Goal: Task Accomplishment & Management: Complete application form

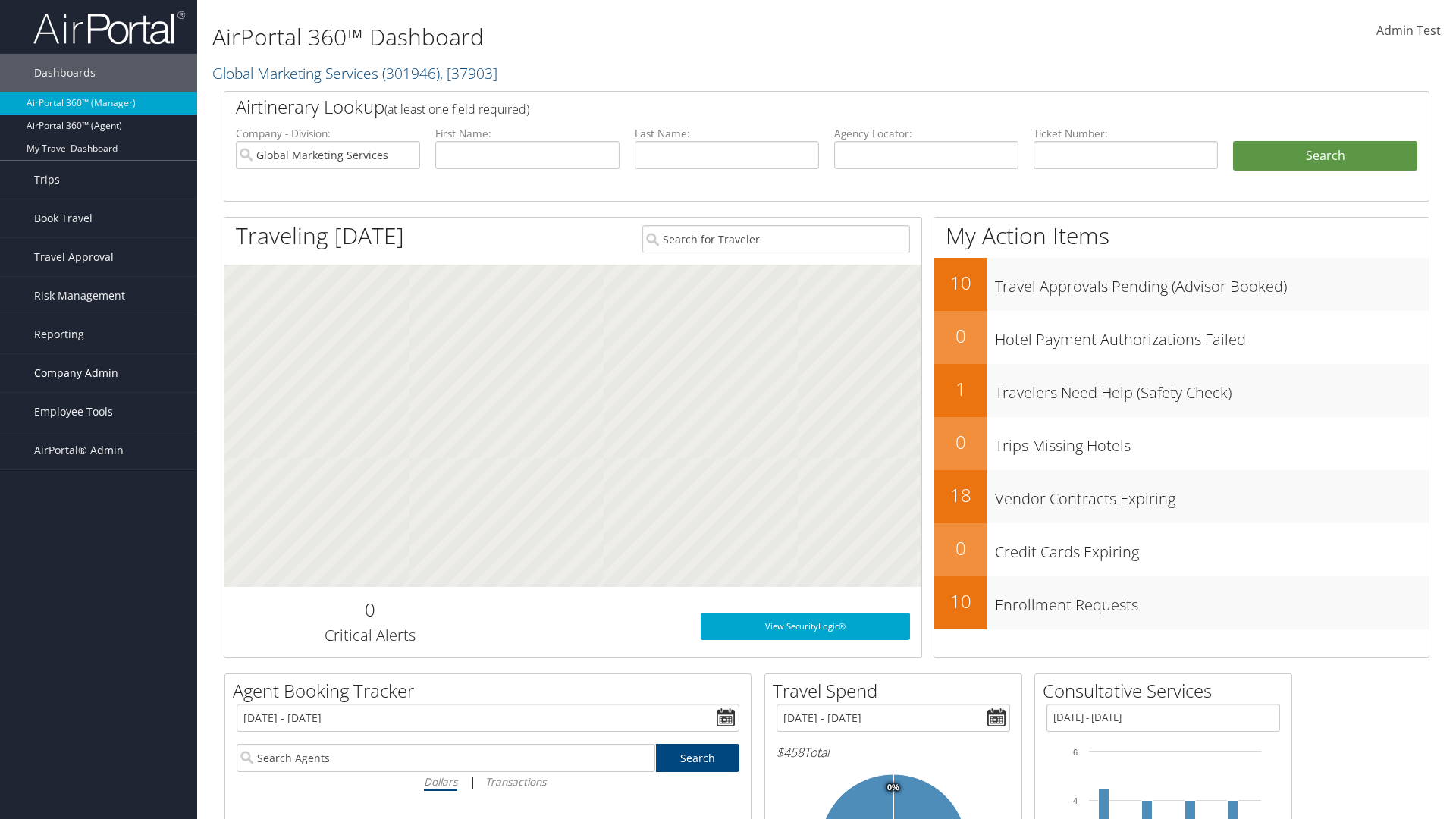
click at [99, 373] on span "Company Admin" at bounding box center [76, 372] width 84 height 37
click at [99, 574] on link "Forms Of Payment" at bounding box center [99, 585] width 198 height 23
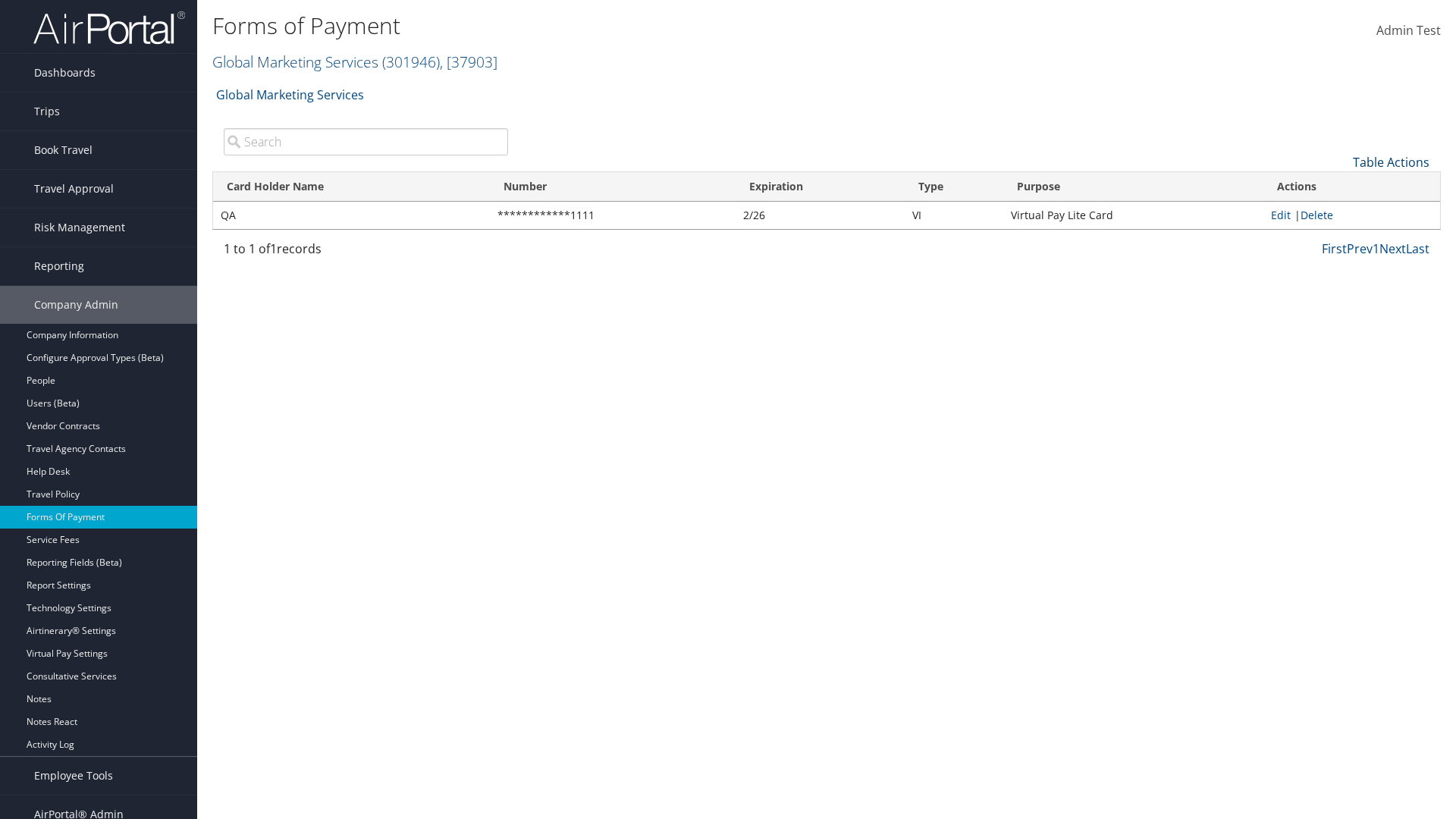
click at [1391, 162] on link "Table Actions" at bounding box center [1392, 162] width 77 height 16
click at [1340, 185] on link "New Record" at bounding box center [1341, 186] width 199 height 26
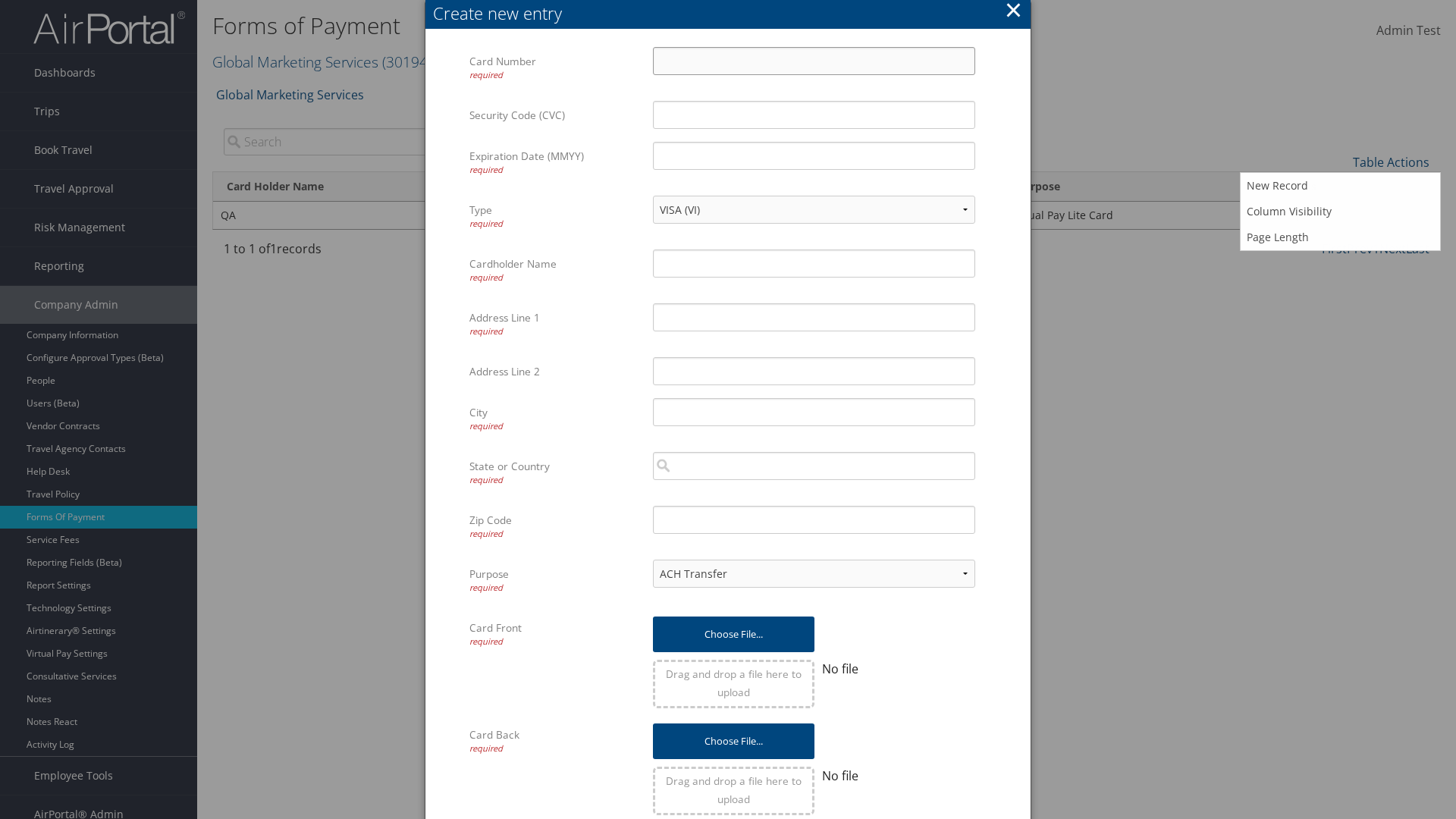
click at [814, 60] on input "Card Number required" at bounding box center [814, 60] width 322 height 28
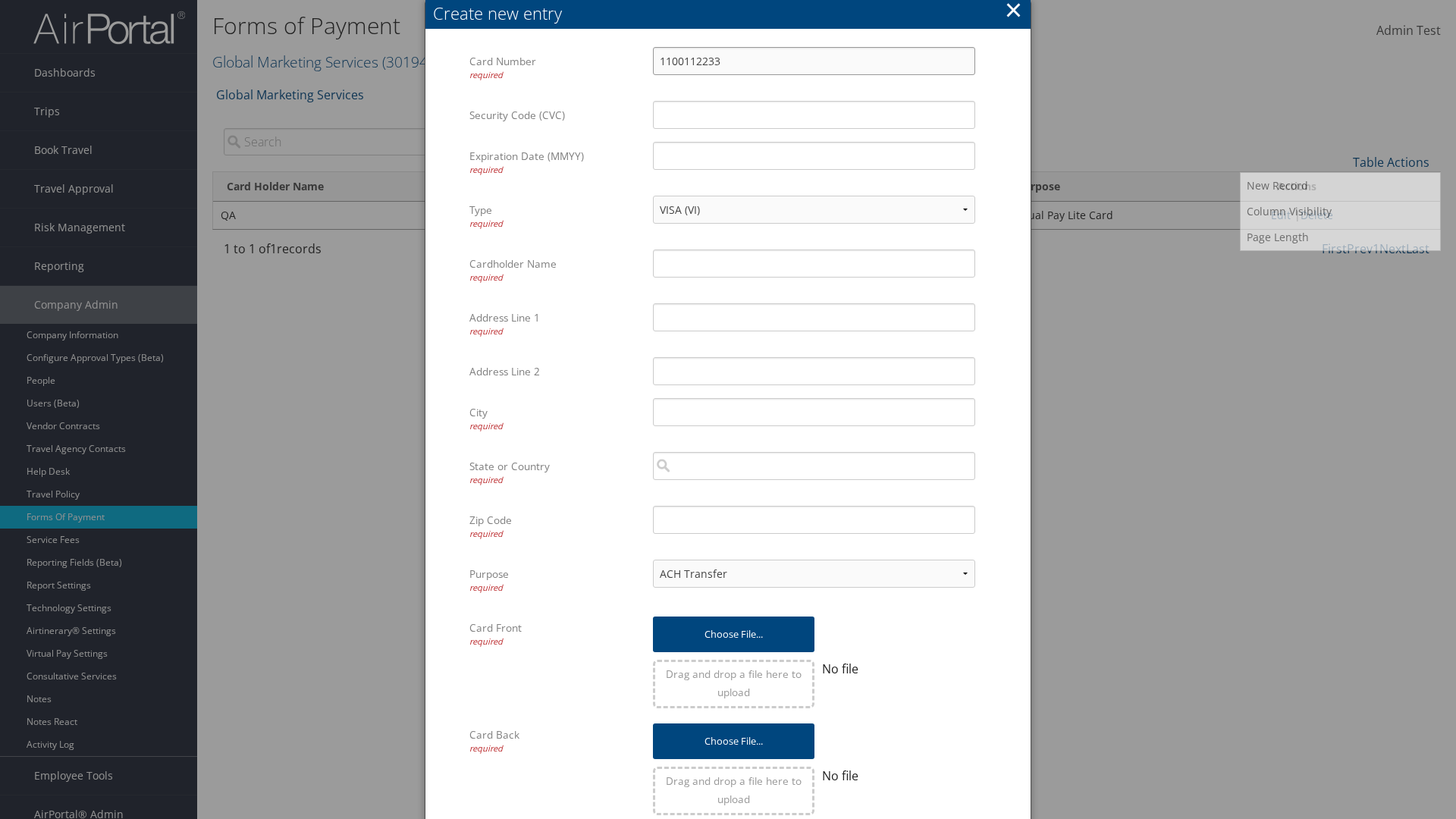
type input "1100112233"
click at [814, 155] on input "Expiration Date (MMYY) required" at bounding box center [814, 155] width 322 height 28
type input "1245"
click at [814, 263] on input "Cardholder Name required" at bounding box center [814, 263] width 322 height 28
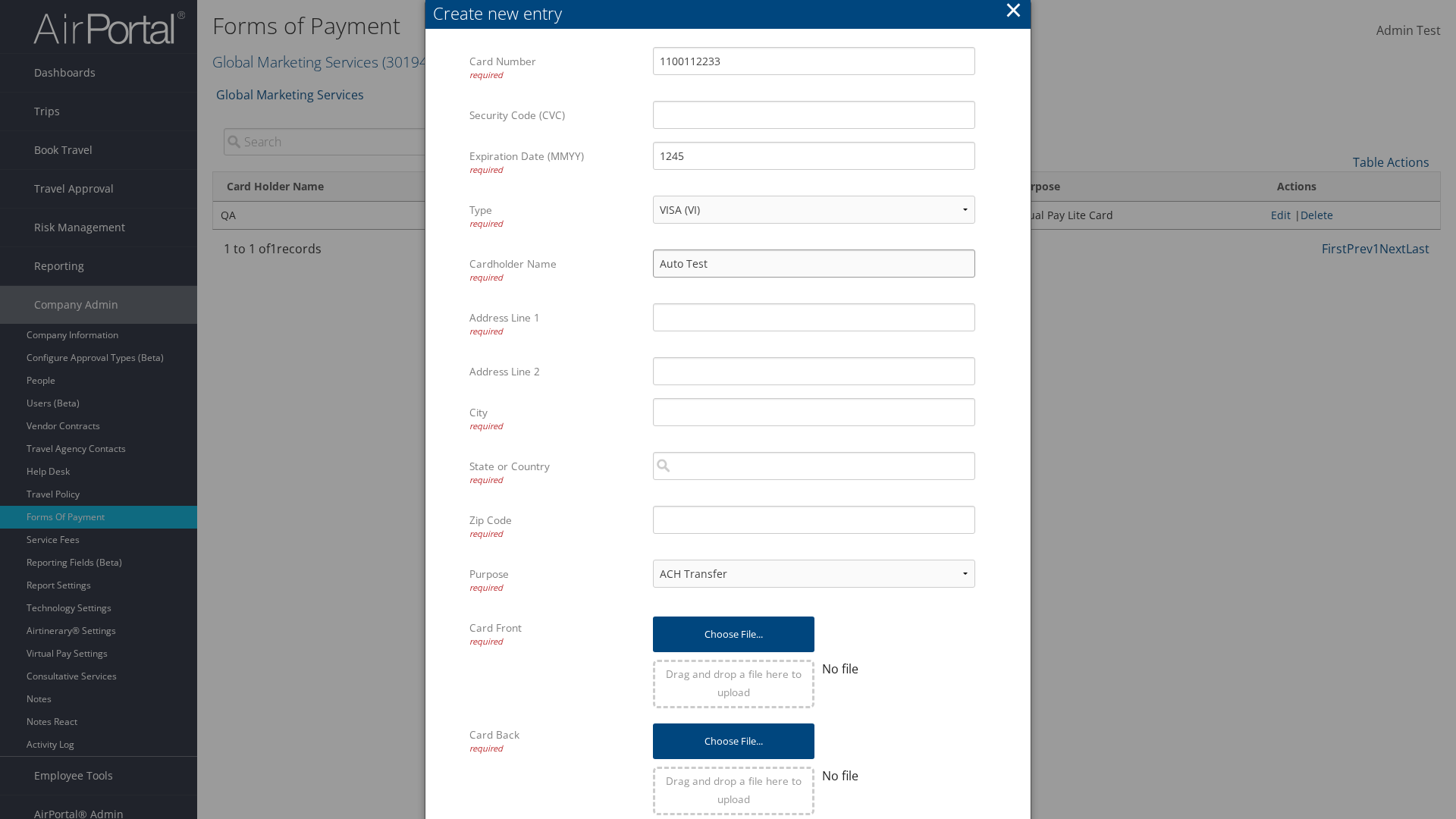
type input "Auto Test"
click at [814, 317] on input "Address Line 1 required" at bounding box center [814, 317] width 322 height 28
type input "[US_STATE]"
click at [814, 411] on input "City required" at bounding box center [814, 411] width 322 height 28
type input "[GEOGRAPHIC_DATA]"
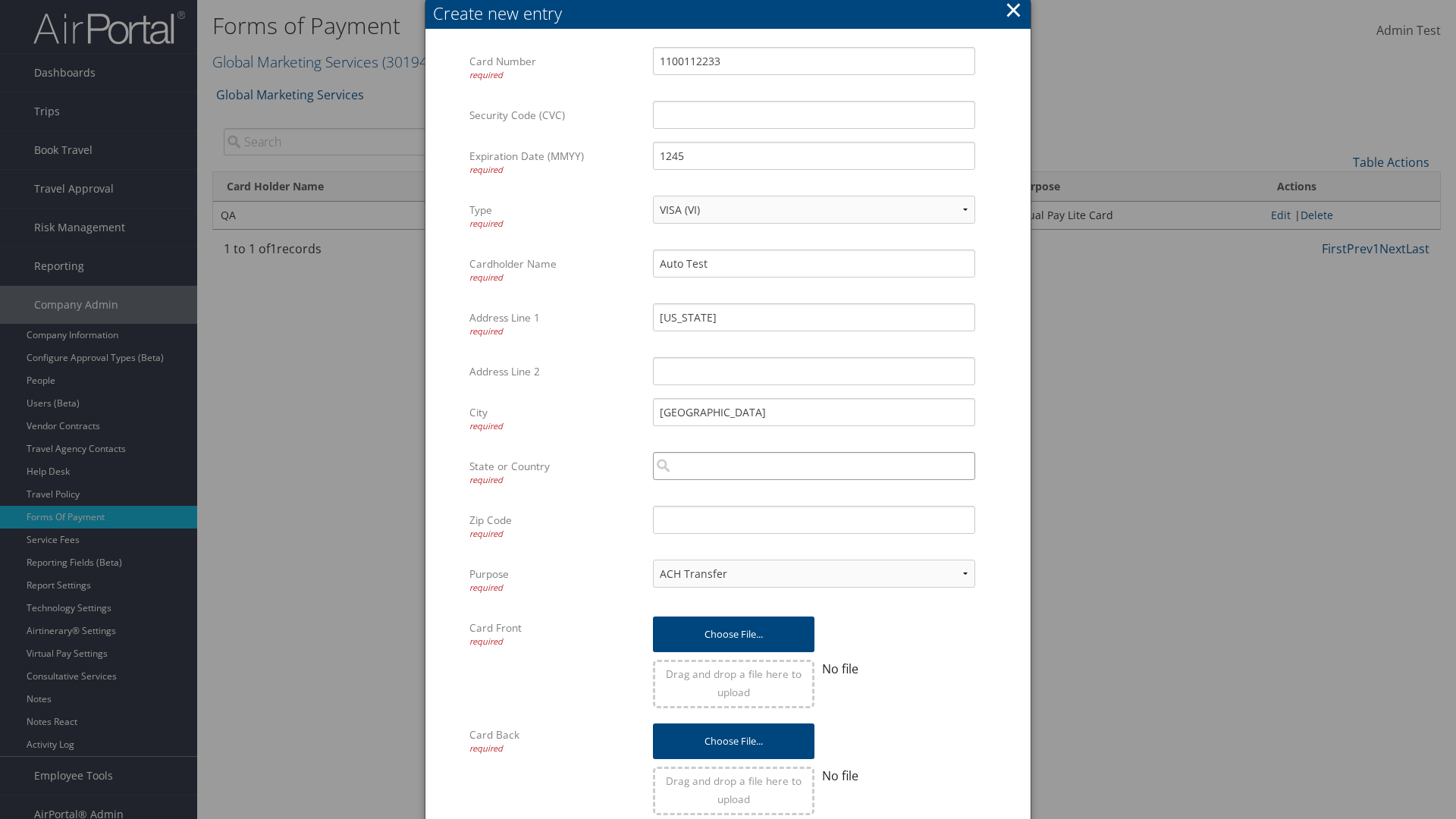
click at [814, 465] on input "search" at bounding box center [814, 465] width 322 height 28
click at [814, 495] on div "[GEOGRAPHIC_DATA] ([GEOGRAPHIC_DATA])" at bounding box center [814, 494] width 316 height 16
type input "[GEOGRAPHIC_DATA]"
click at [814, 519] on input "Zip Code required" at bounding box center [814, 519] width 322 height 28
type input "84011"
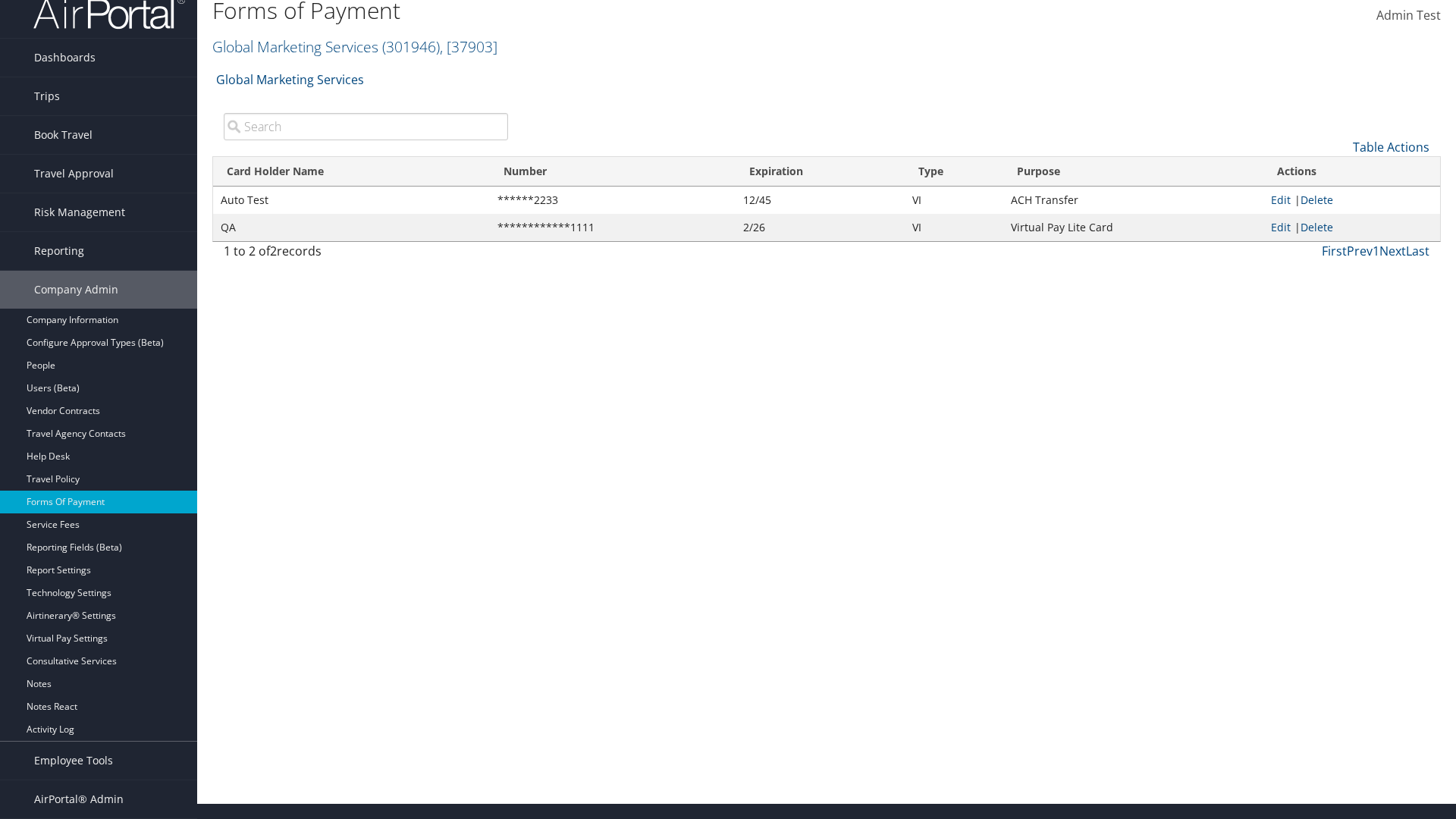
scroll to position [16, 0]
click at [1280, 199] on link "Edit" at bounding box center [1281, 200] width 20 height 15
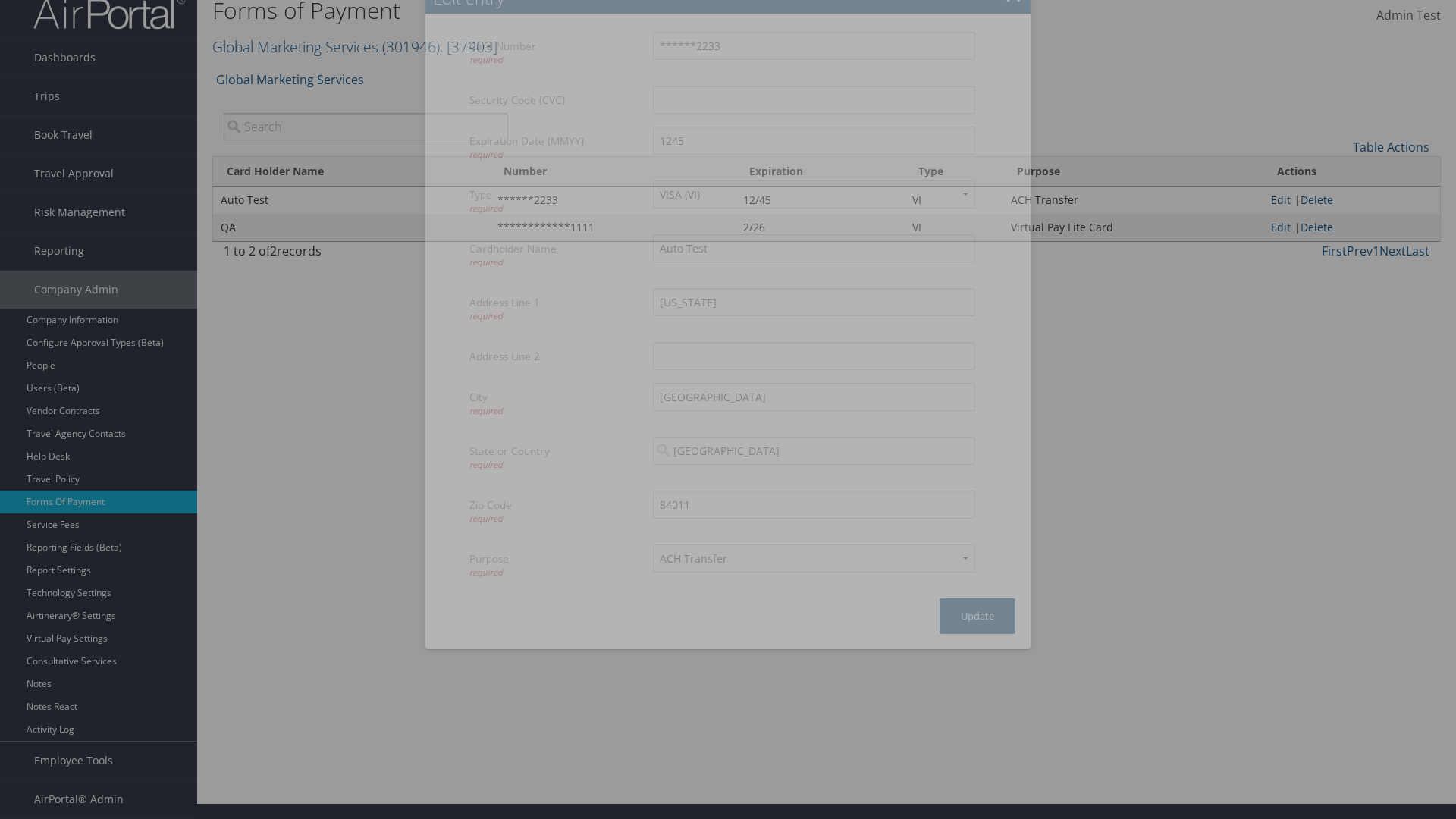
select select "14"
click at [978, 615] on button "Update" at bounding box center [978, 615] width 76 height 36
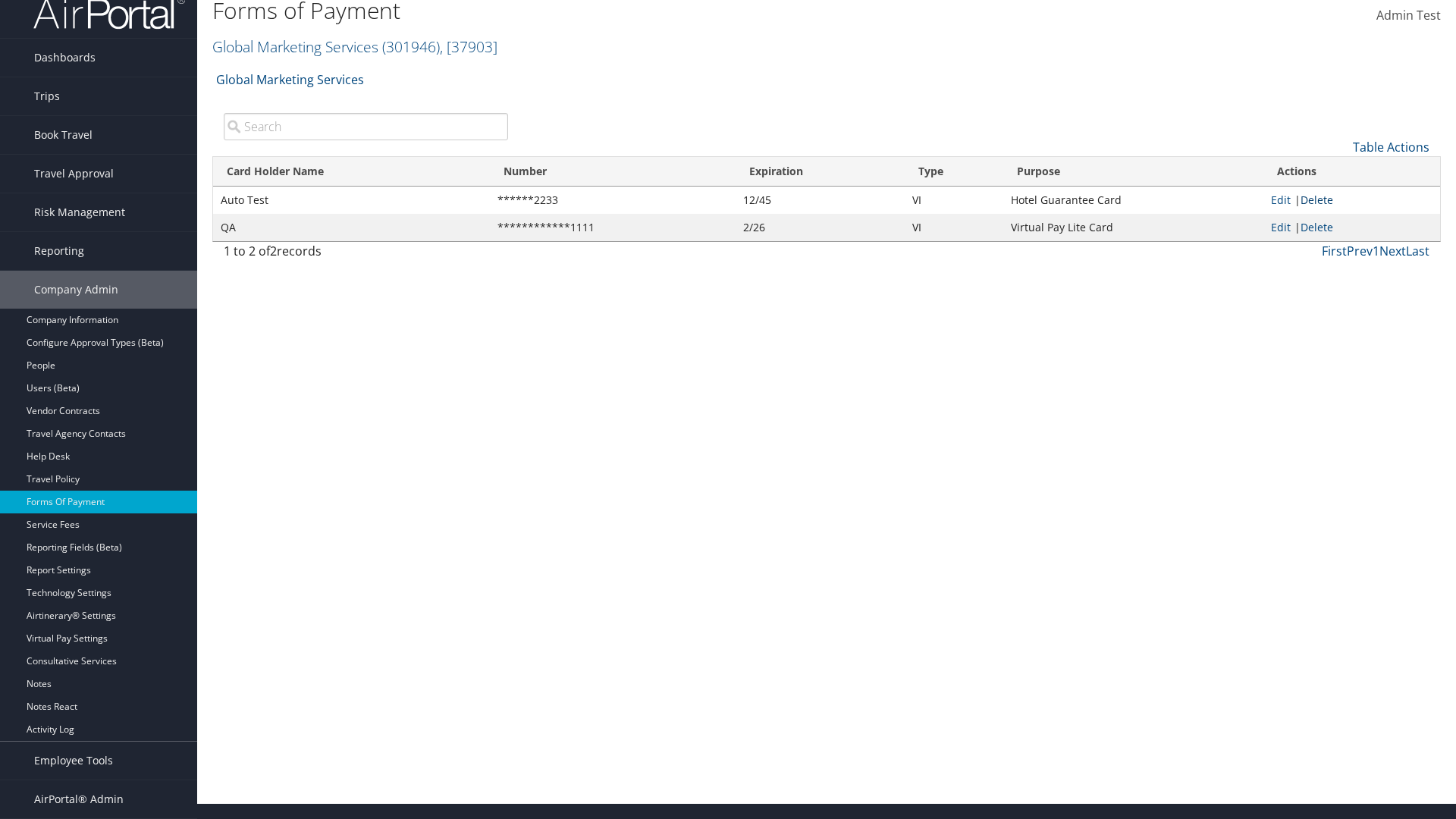
click at [1320, 199] on link "Delete" at bounding box center [1317, 200] width 33 height 15
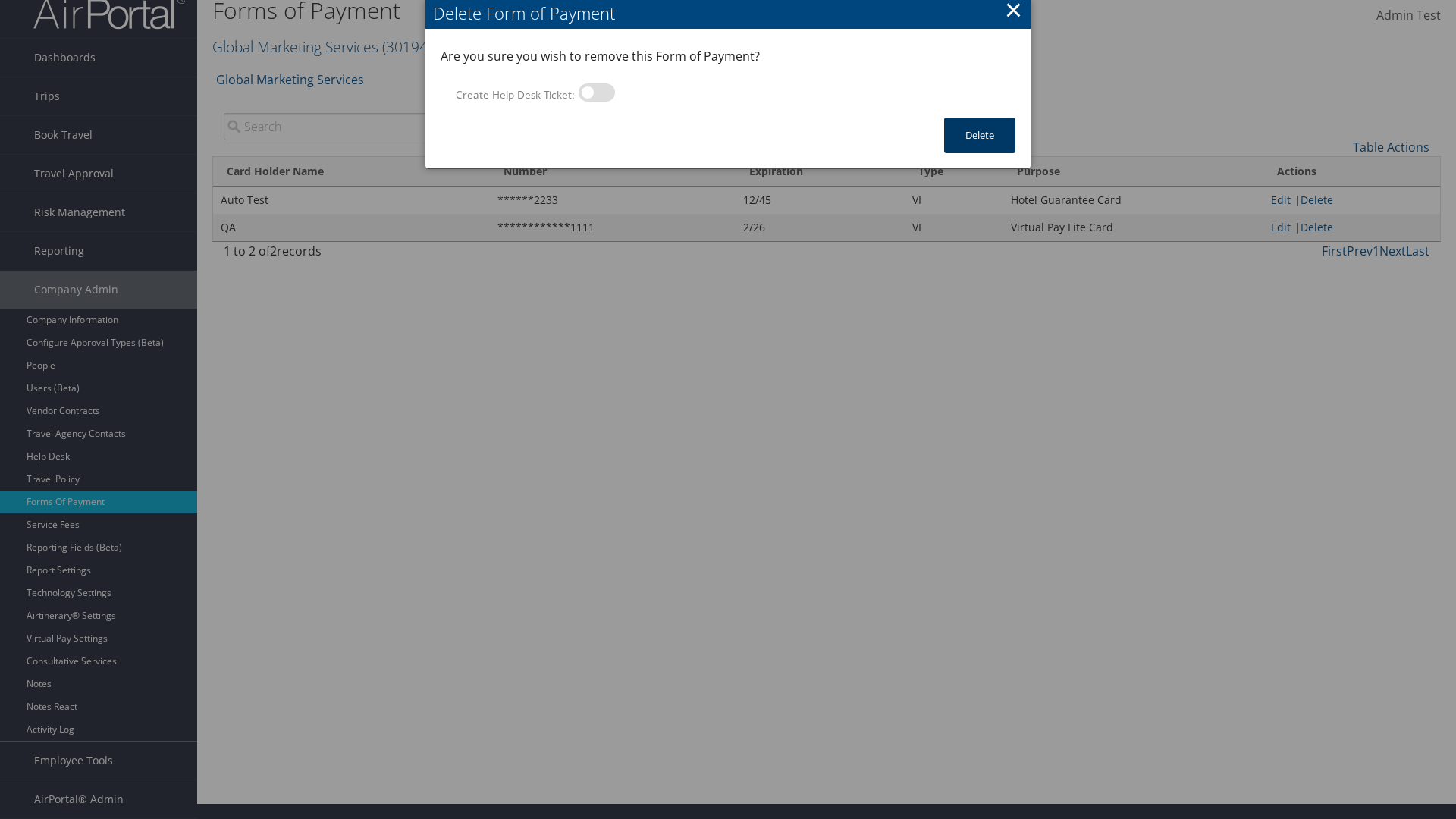
click at [980, 135] on button "Delete" at bounding box center [980, 135] width 71 height 36
